Goal: Register for event/course

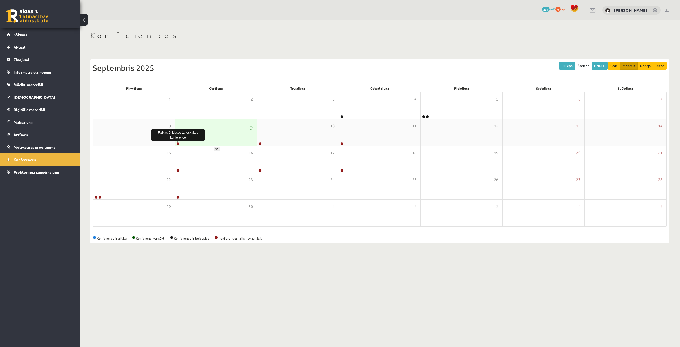
click at [179, 144] on link at bounding box center [177, 143] width 3 height 3
click at [178, 144] on link at bounding box center [177, 143] width 3 height 3
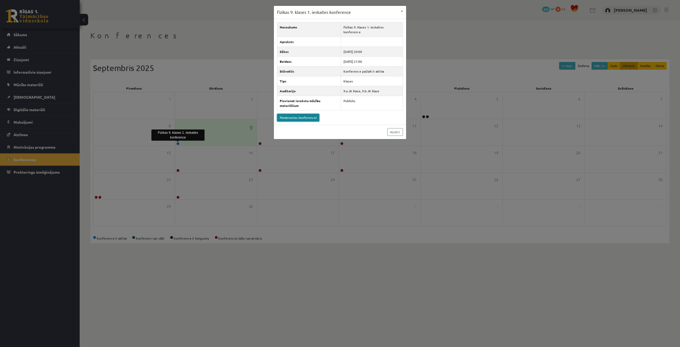
click at [294, 114] on link "Pievienoties konferencei" at bounding box center [298, 118] width 42 height 8
